Goal: Task Accomplishment & Management: Manage account settings

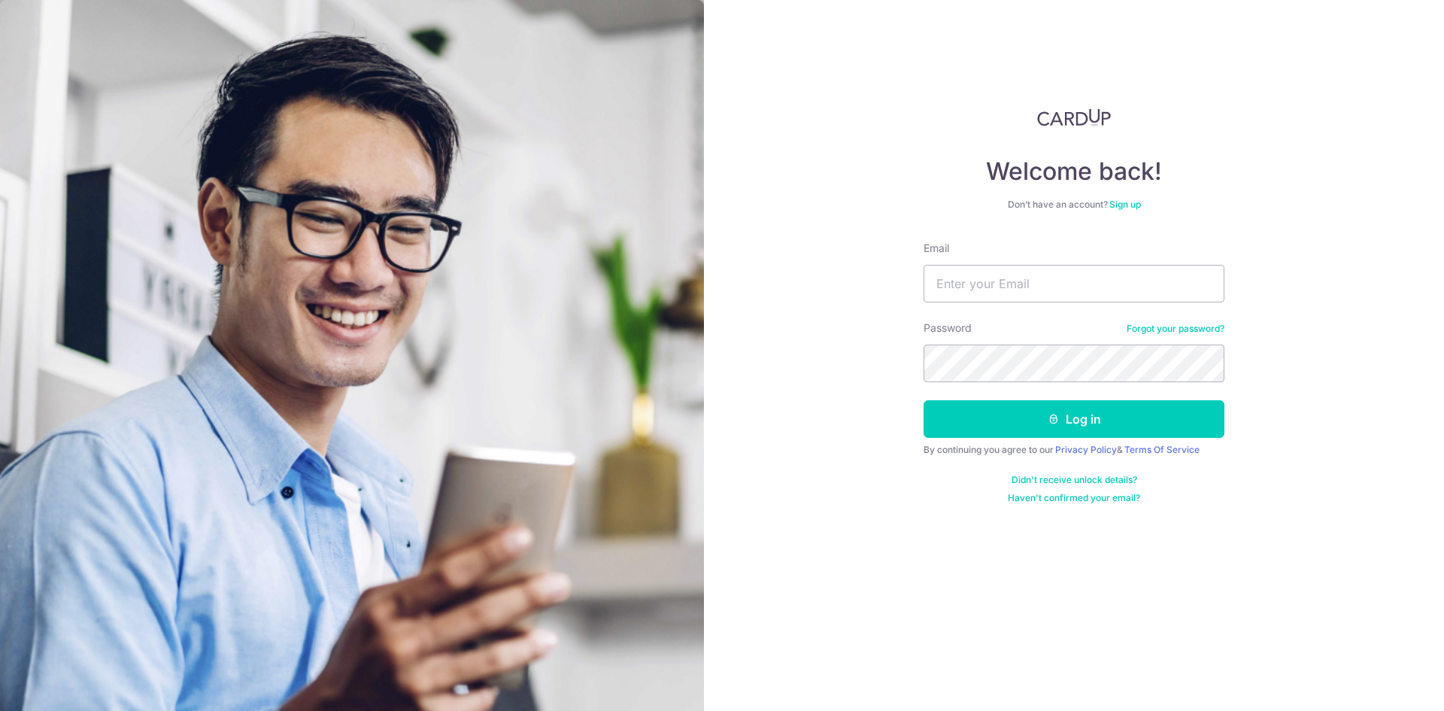
click at [989, 289] on input "Email" at bounding box center [1073, 284] width 301 height 38
click at [1075, 278] on input "[EMAIL_ADDRESS][DOMAIN_NAME]" at bounding box center [1073, 284] width 301 height 38
type input "[EMAIL_ADDRESS][DOMAIN_NAME]"
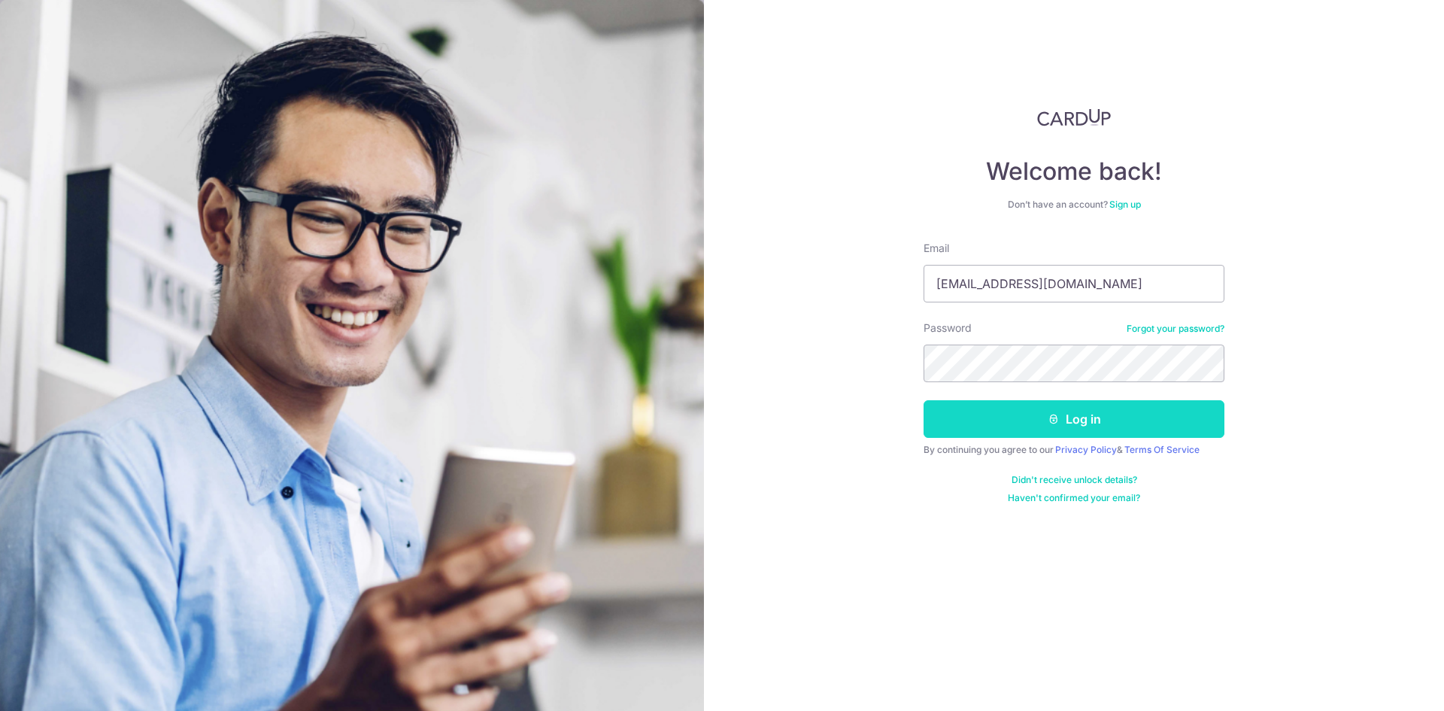
click at [1092, 411] on button "Log in" at bounding box center [1073, 419] width 301 height 38
